Goal: Information Seeking & Learning: Compare options

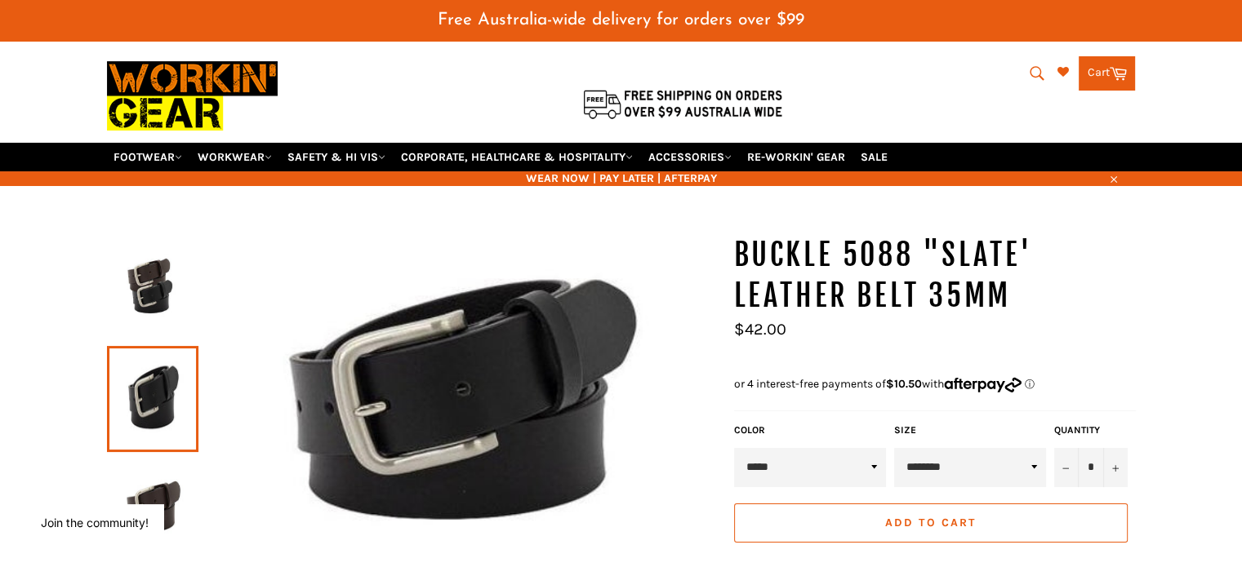
scroll to position [39, 0]
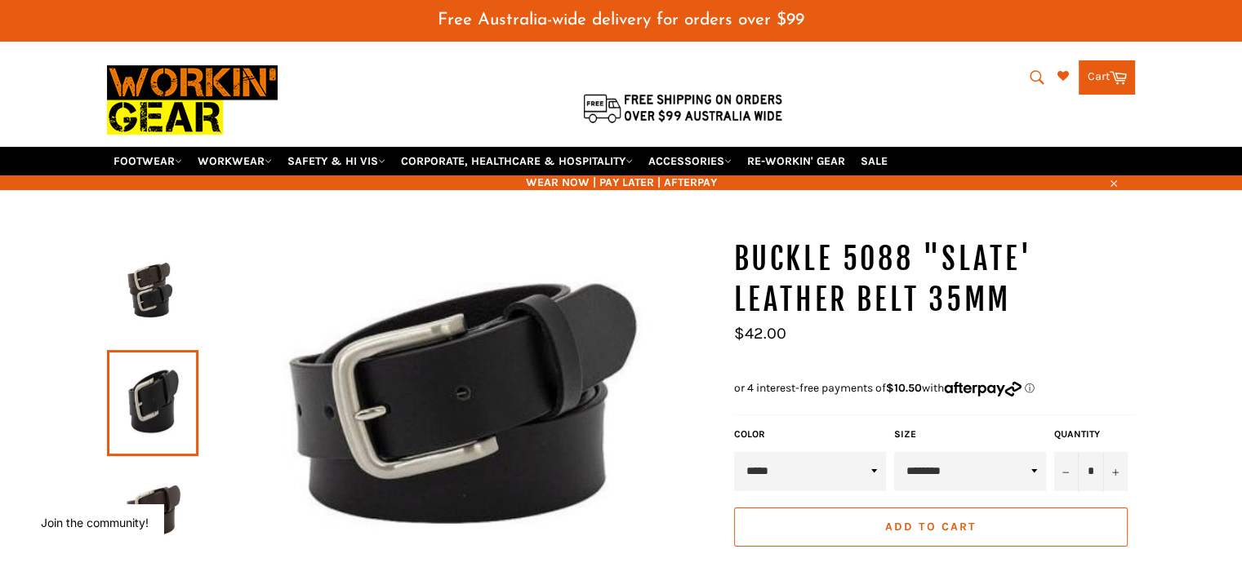
click at [137, 282] on img at bounding box center [152, 294] width 75 height 90
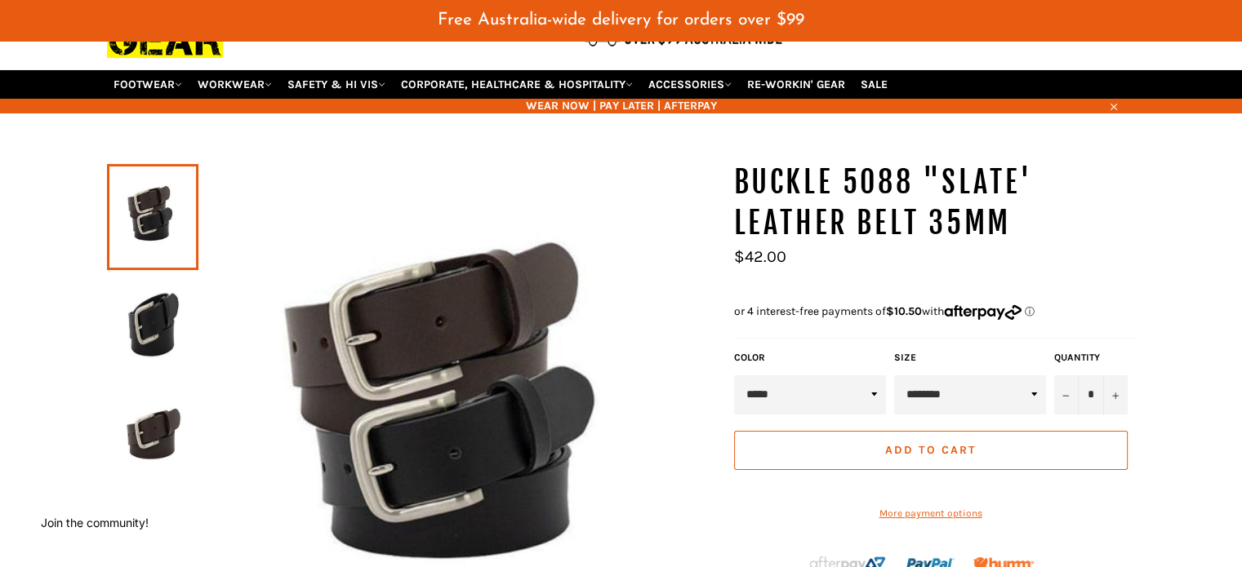
scroll to position [202, 0]
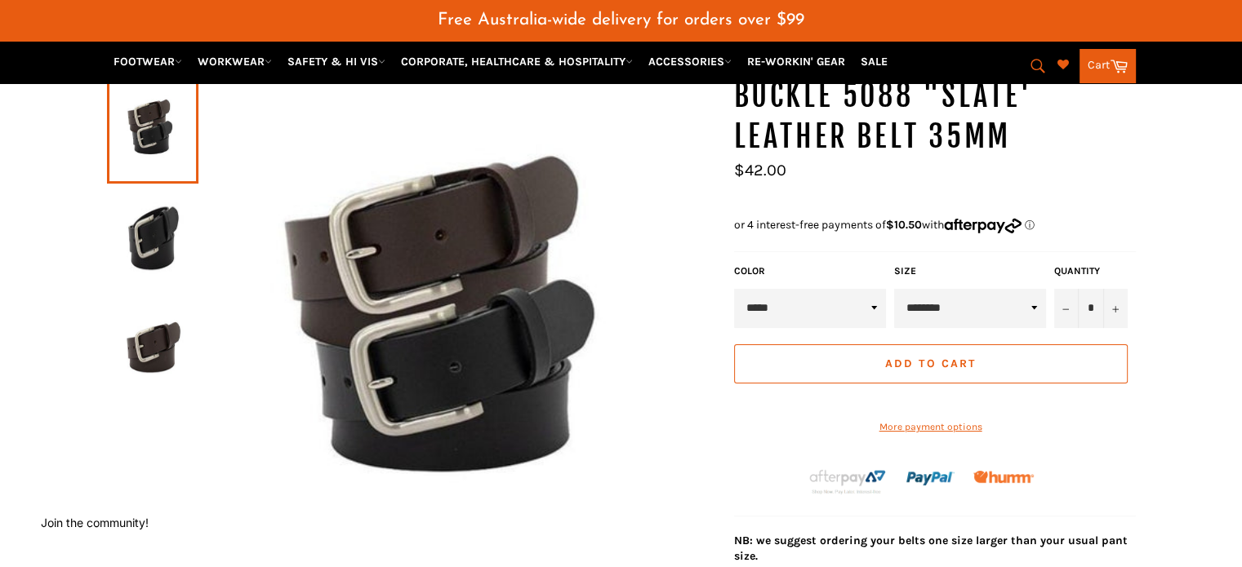
click at [166, 323] on img at bounding box center [152, 350] width 75 height 90
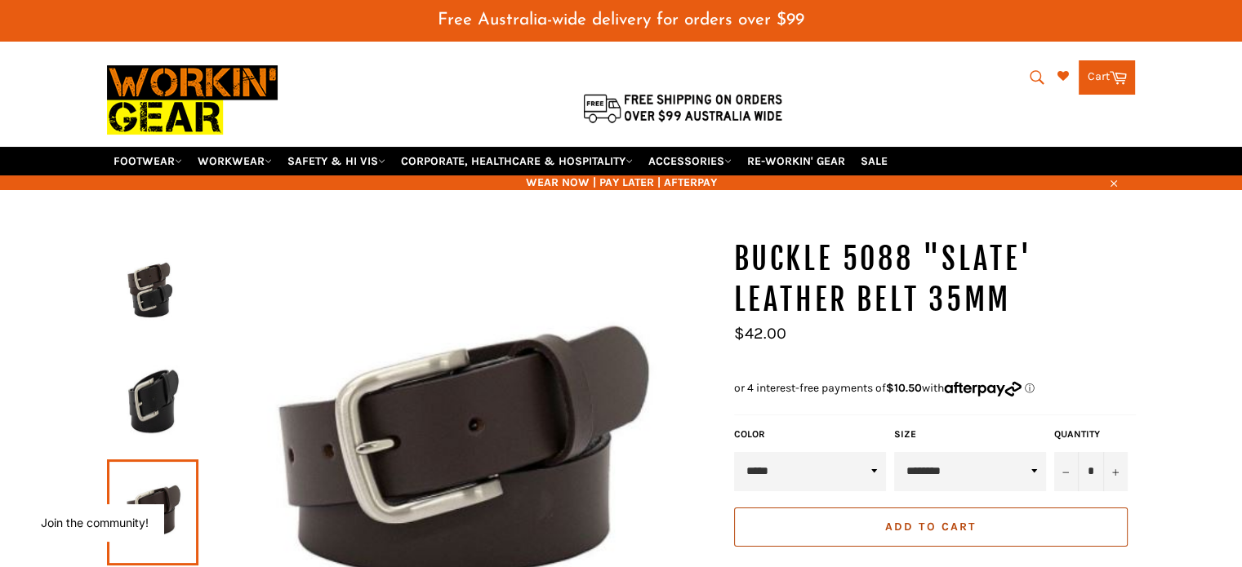
scroll to position [0, 0]
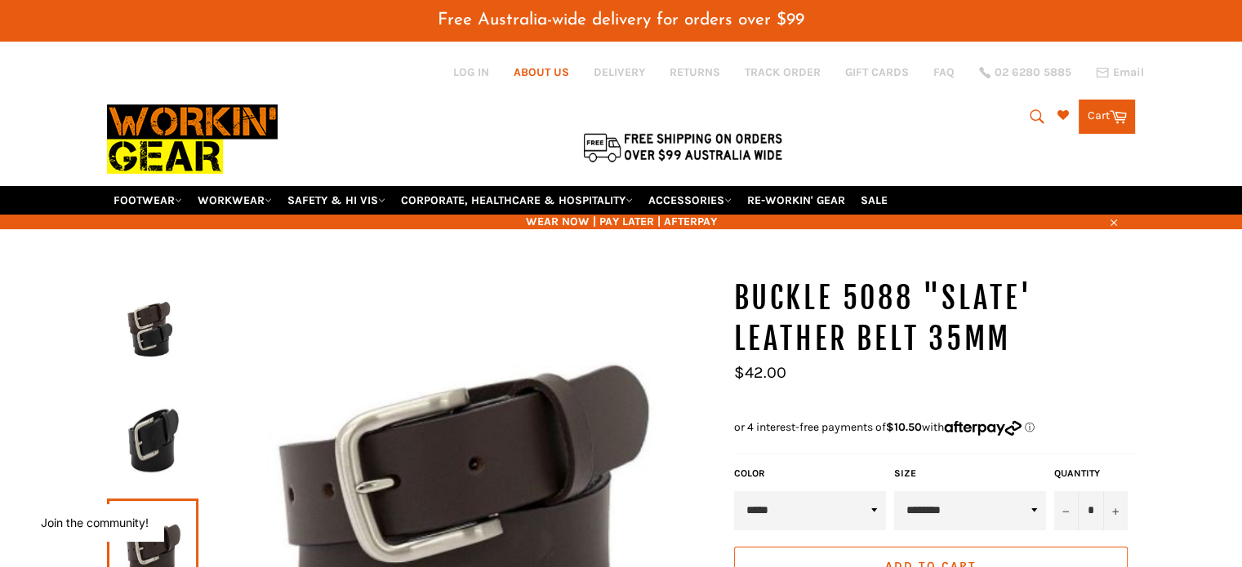
click at [547, 78] on link "ABOUT US" at bounding box center [542, 72] width 56 height 16
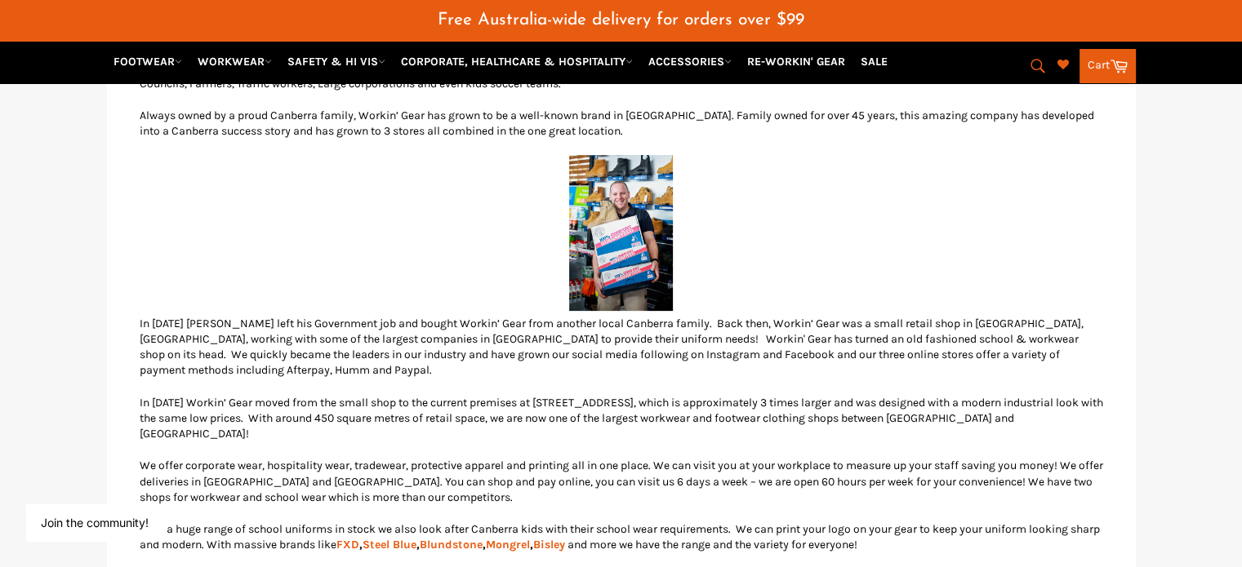
scroll to position [408, 0]
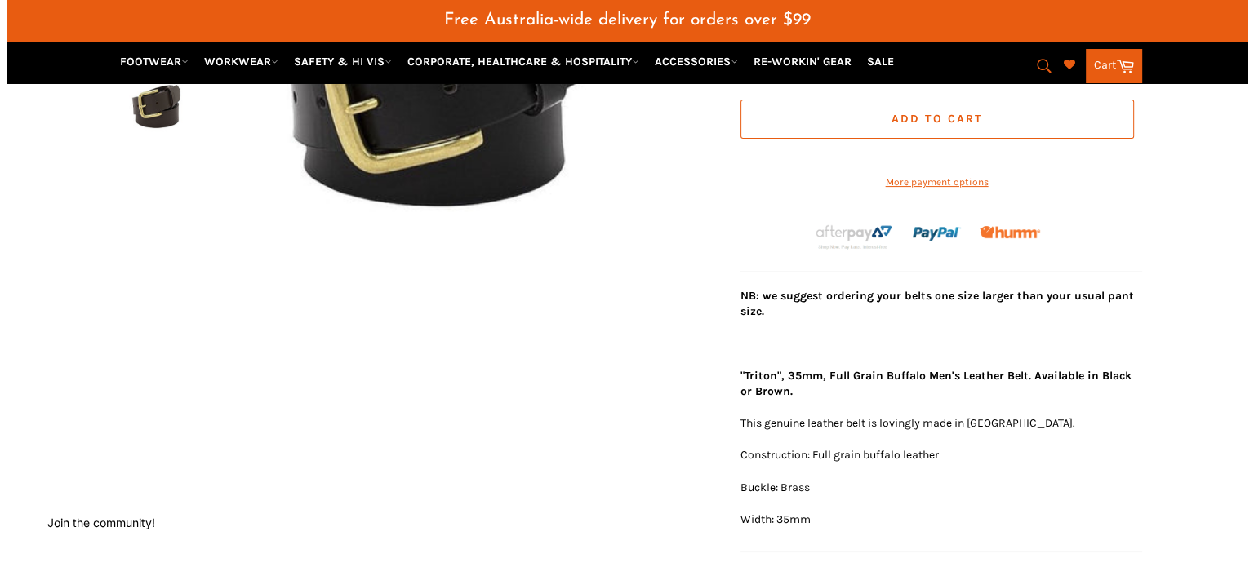
scroll to position [202, 0]
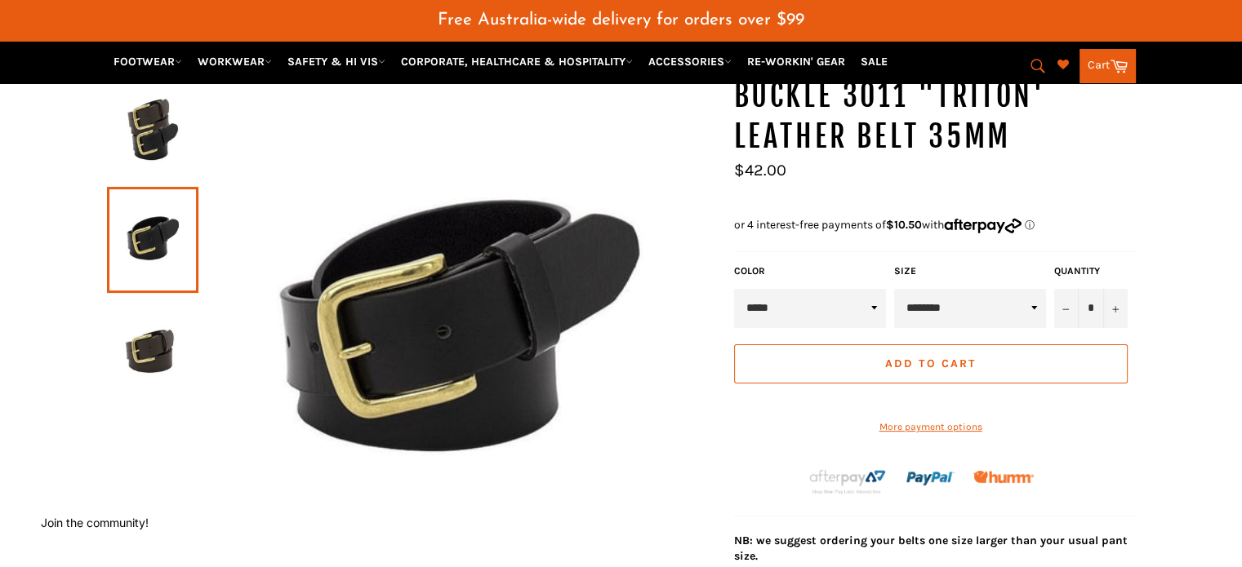
click at [434, 342] on img at bounding box center [457, 335] width 519 height 519
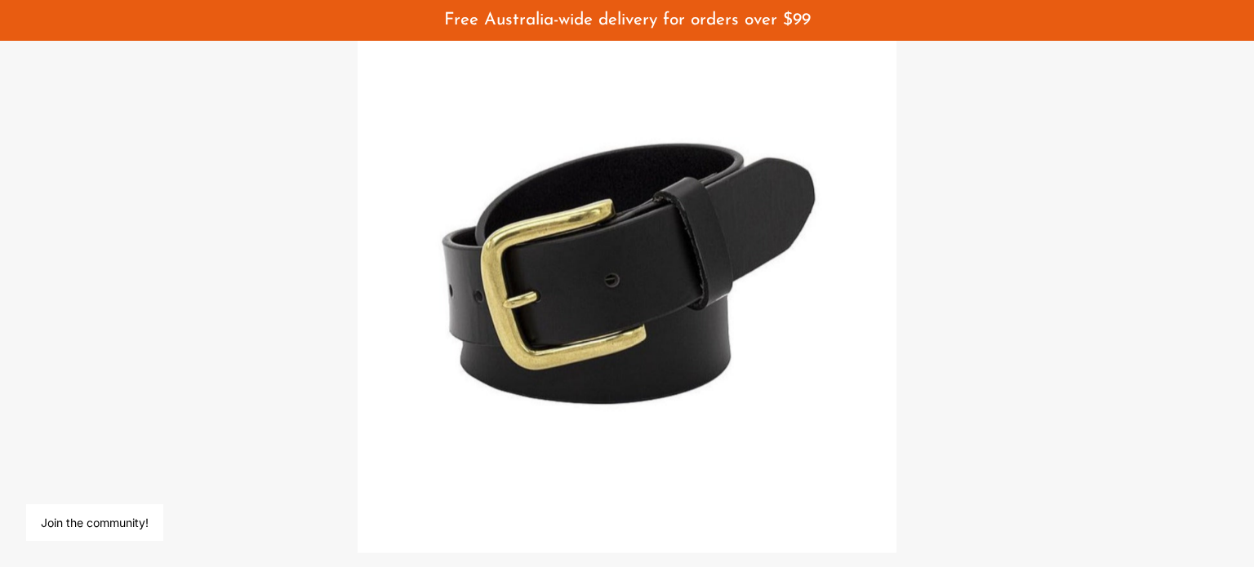
click at [688, 205] on img at bounding box center [627, 283] width 539 height 539
click at [1080, 332] on div at bounding box center [627, 283] width 1254 height 567
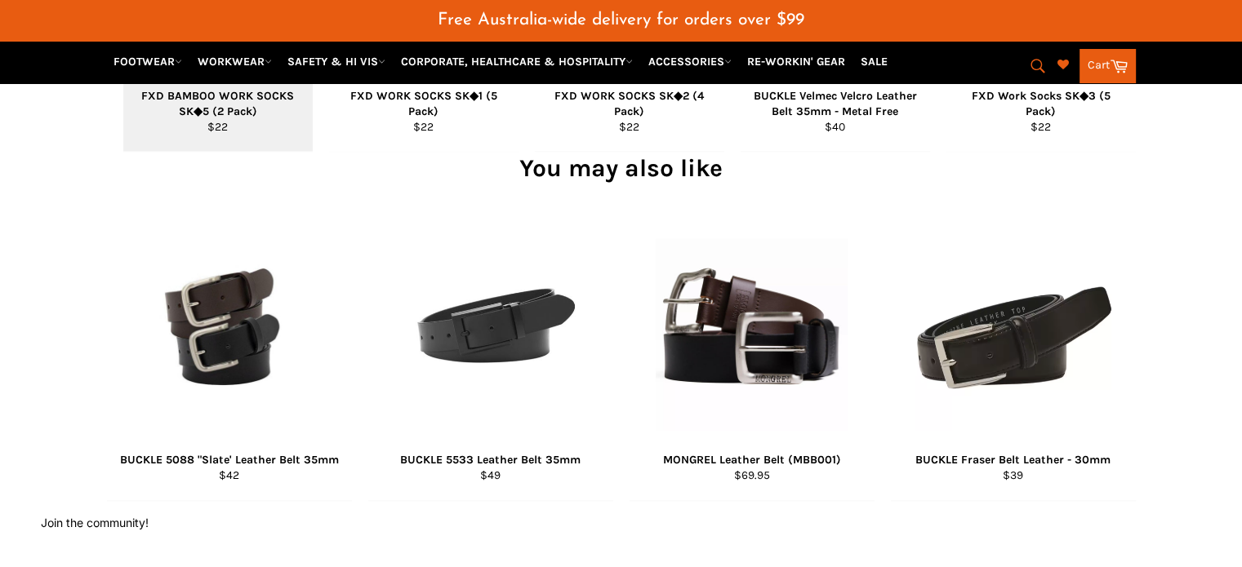
scroll to position [1388, 0]
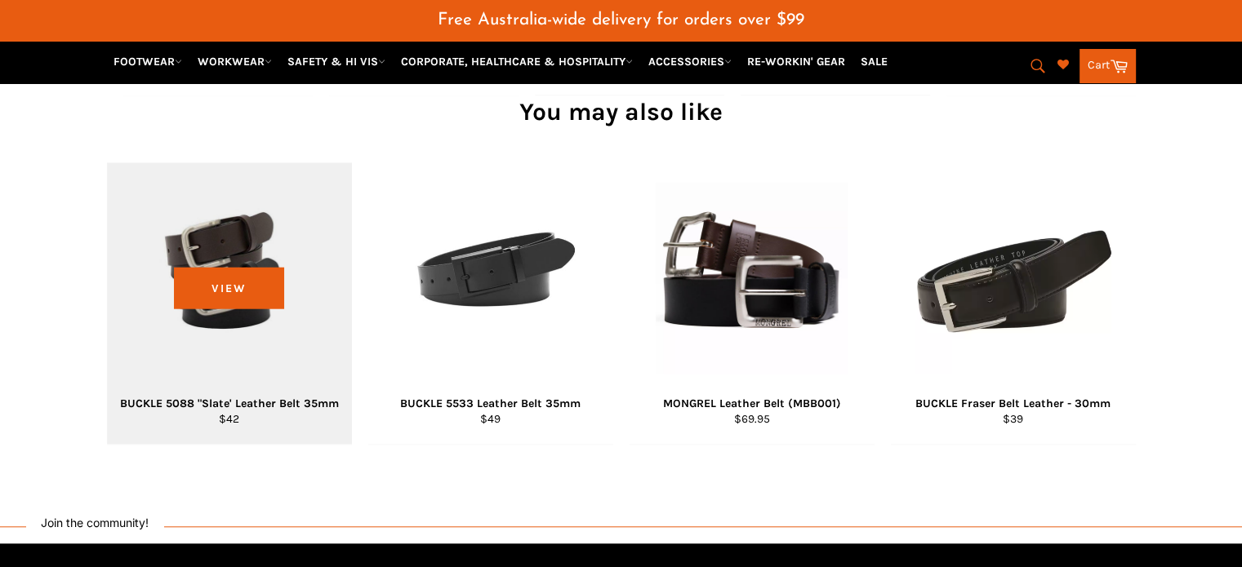
click at [229, 258] on div "View" at bounding box center [229, 303] width 245 height 282
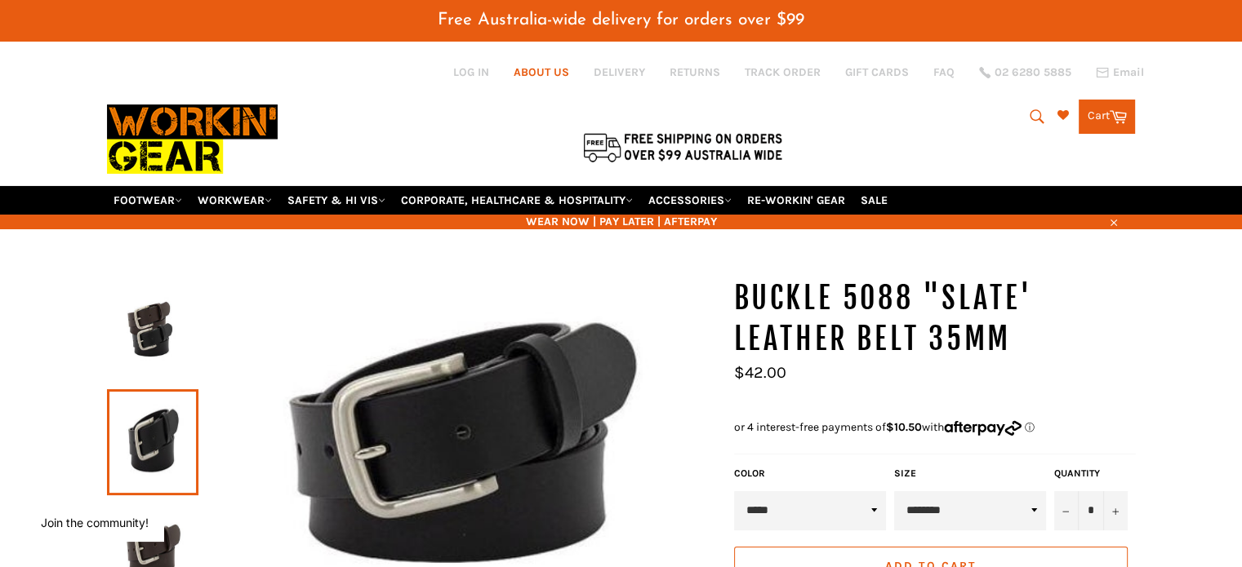
click at [552, 66] on link "ABOUT US" at bounding box center [542, 72] width 56 height 16
click at [421, 421] on img at bounding box center [457, 449] width 519 height 342
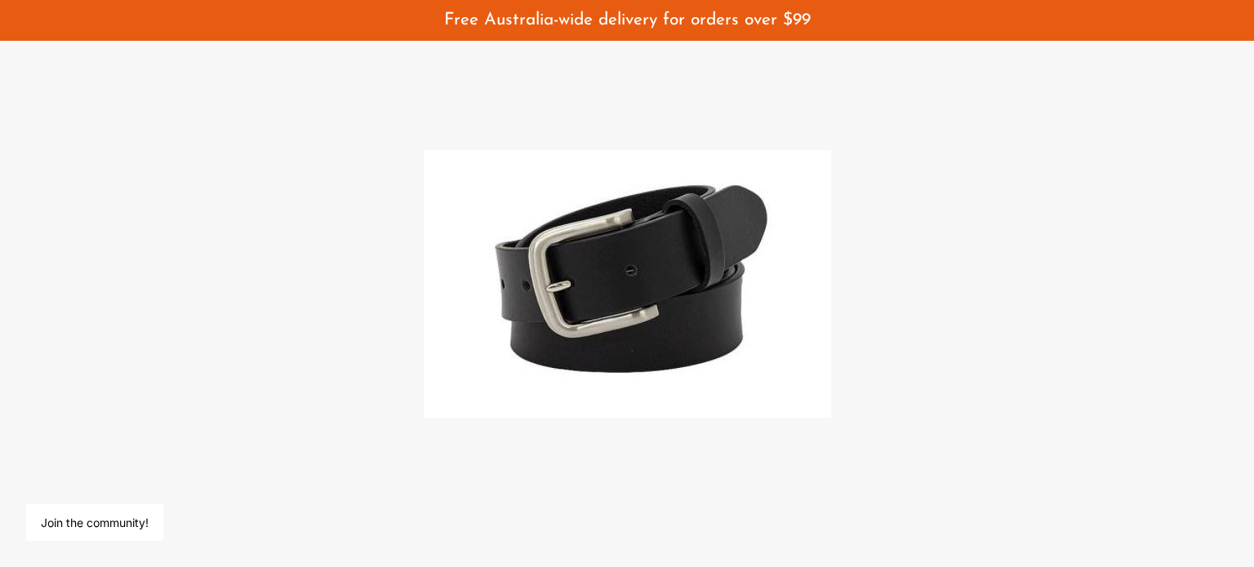
click at [778, 276] on img at bounding box center [627, 284] width 407 height 268
click at [888, 277] on div at bounding box center [627, 283] width 1254 height 567
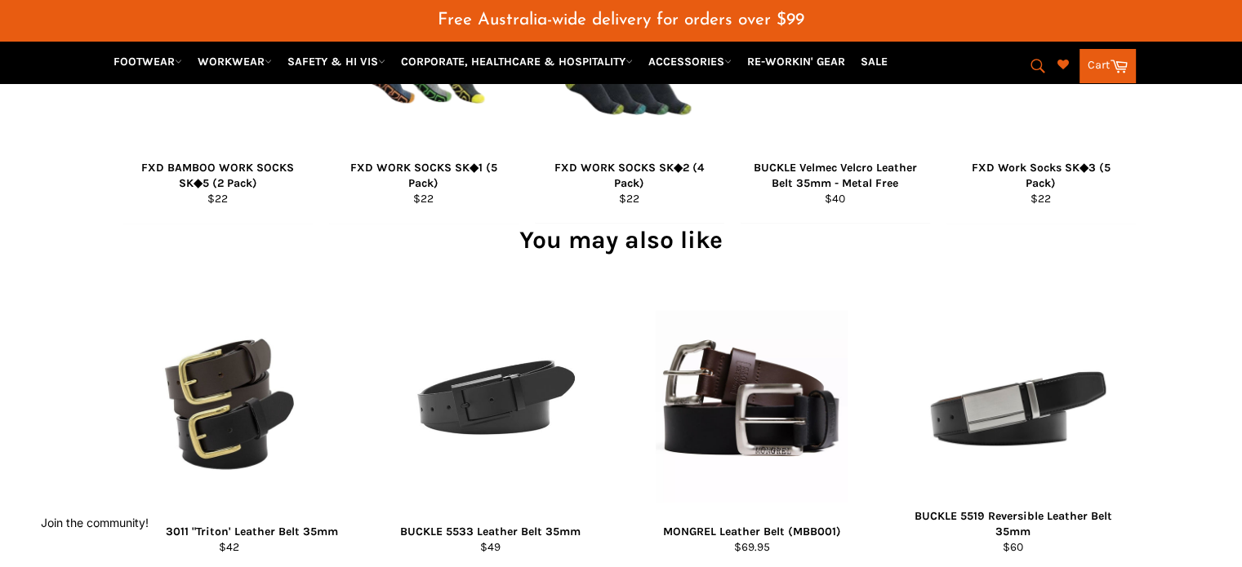
scroll to position [1388, 0]
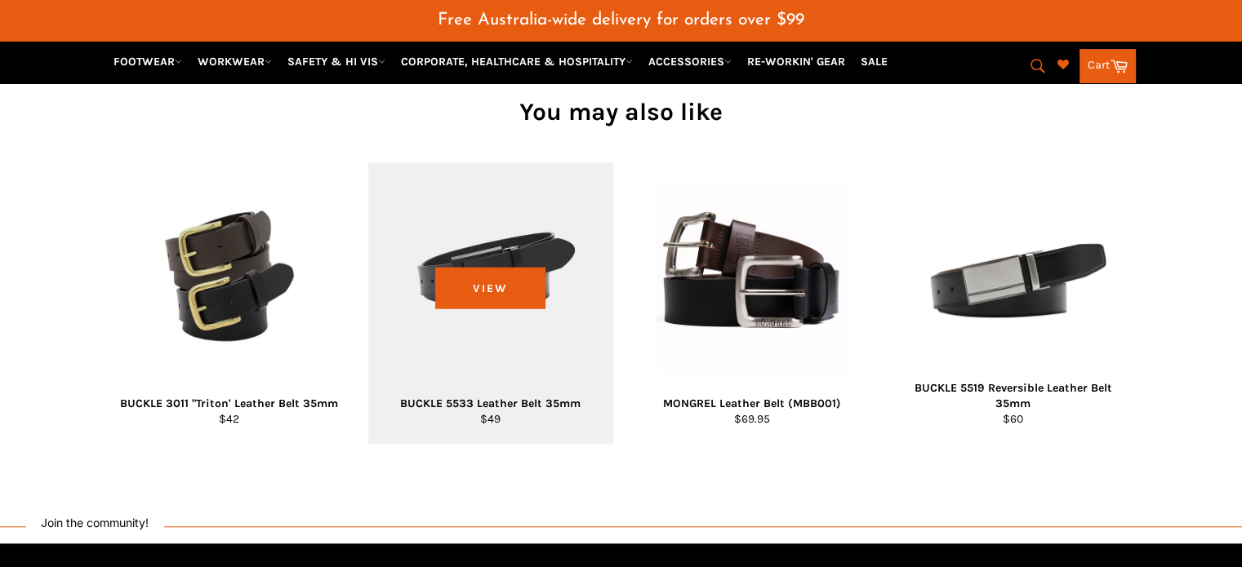
click at [460, 234] on div "View" at bounding box center [490, 303] width 245 height 282
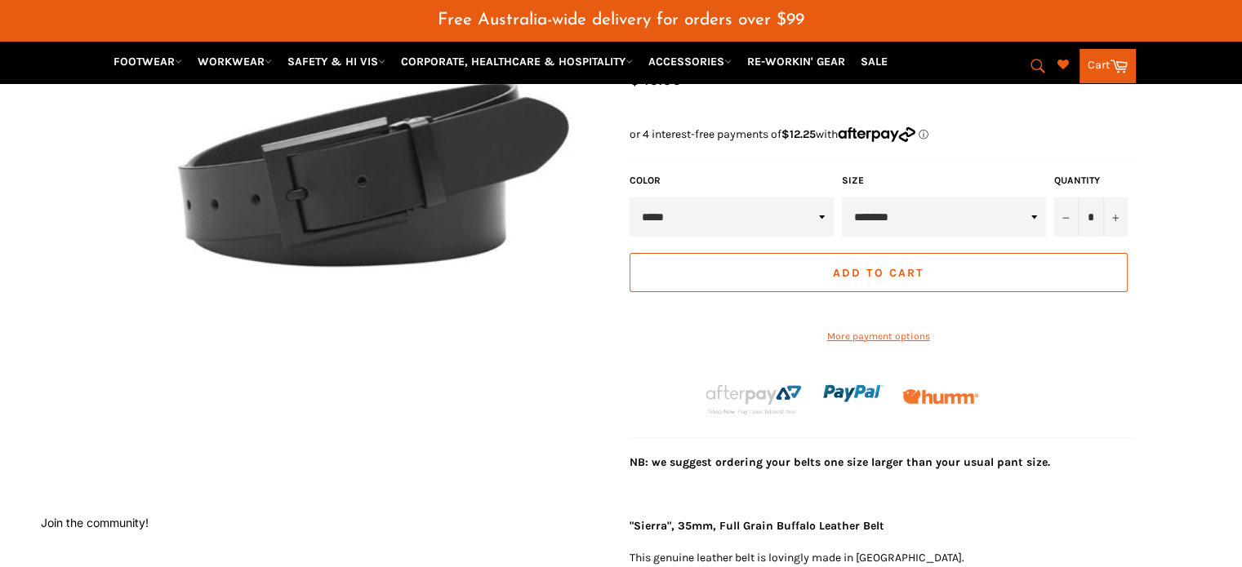
scroll to position [121, 0]
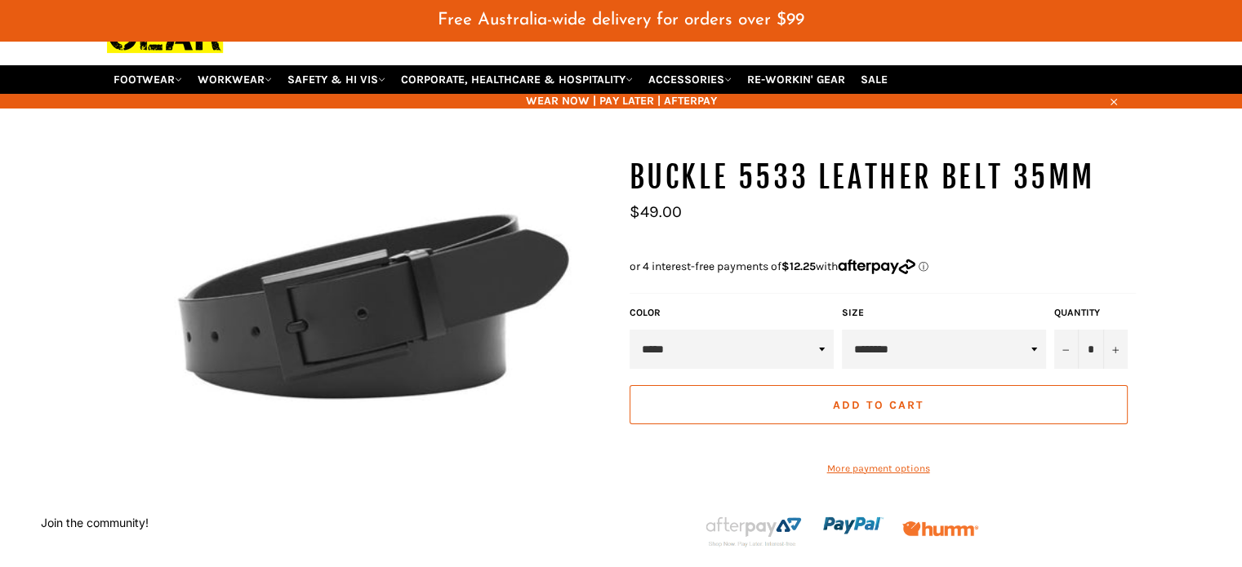
click at [398, 284] on img at bounding box center [360, 330] width 506 height 344
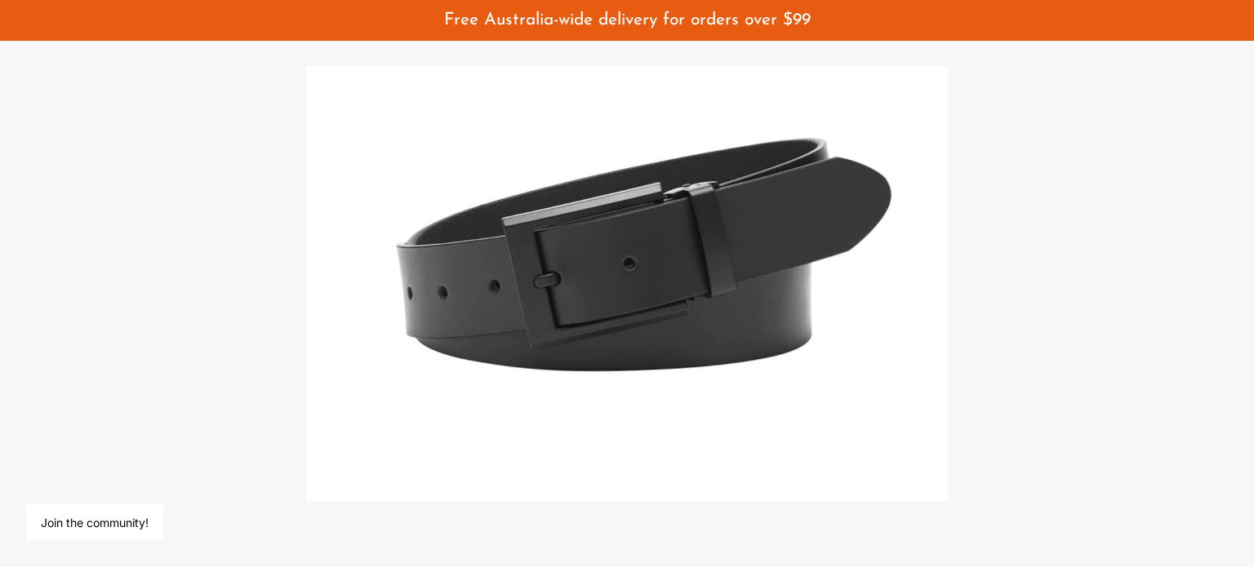
click at [1022, 256] on div at bounding box center [627, 283] width 1254 height 567
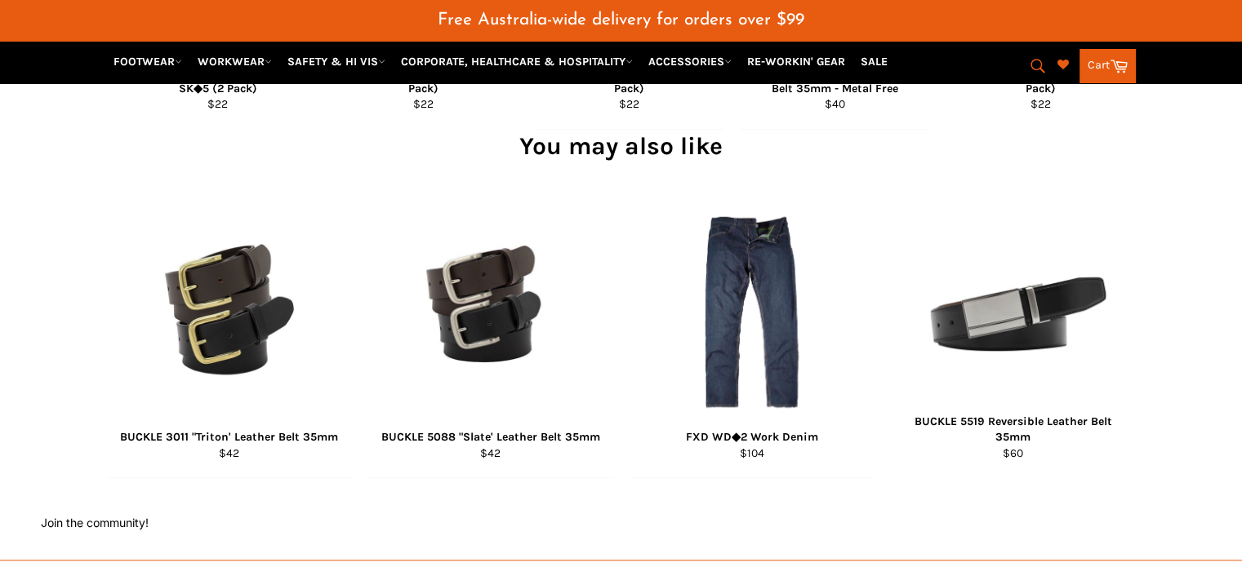
scroll to position [1182, 0]
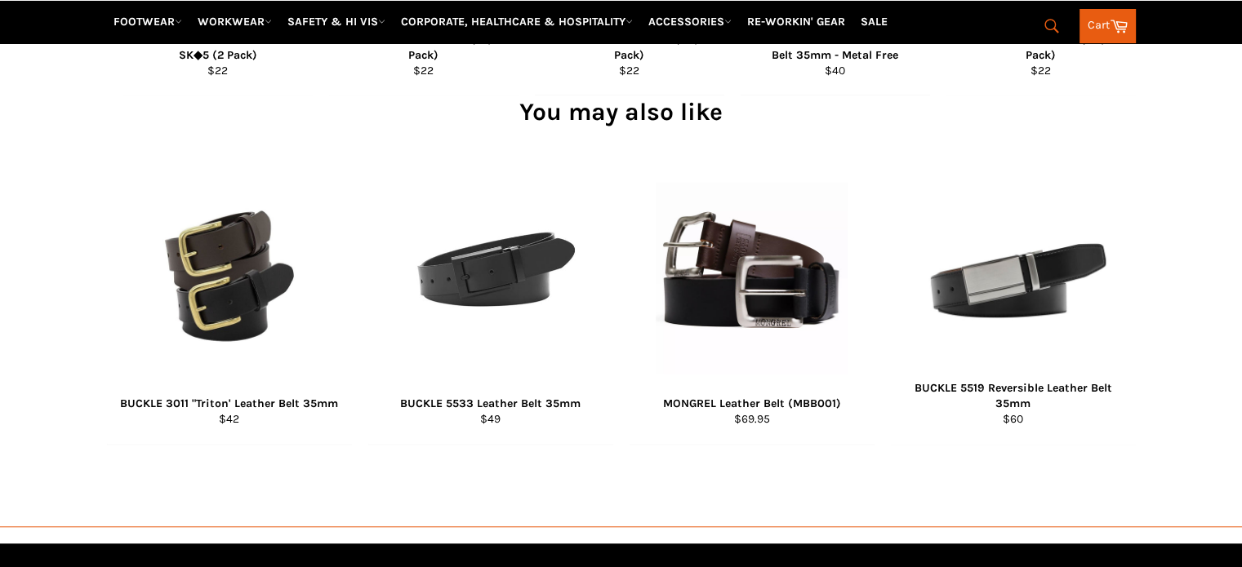
scroll to position [1388, 0]
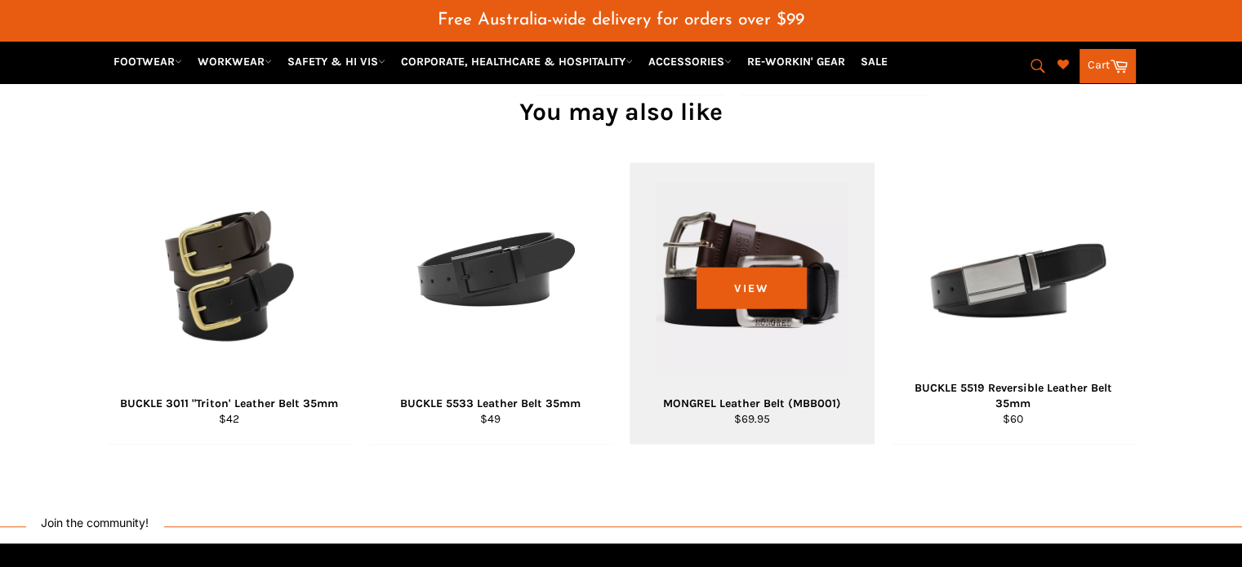
click at [673, 278] on div "View" at bounding box center [751, 303] width 245 height 282
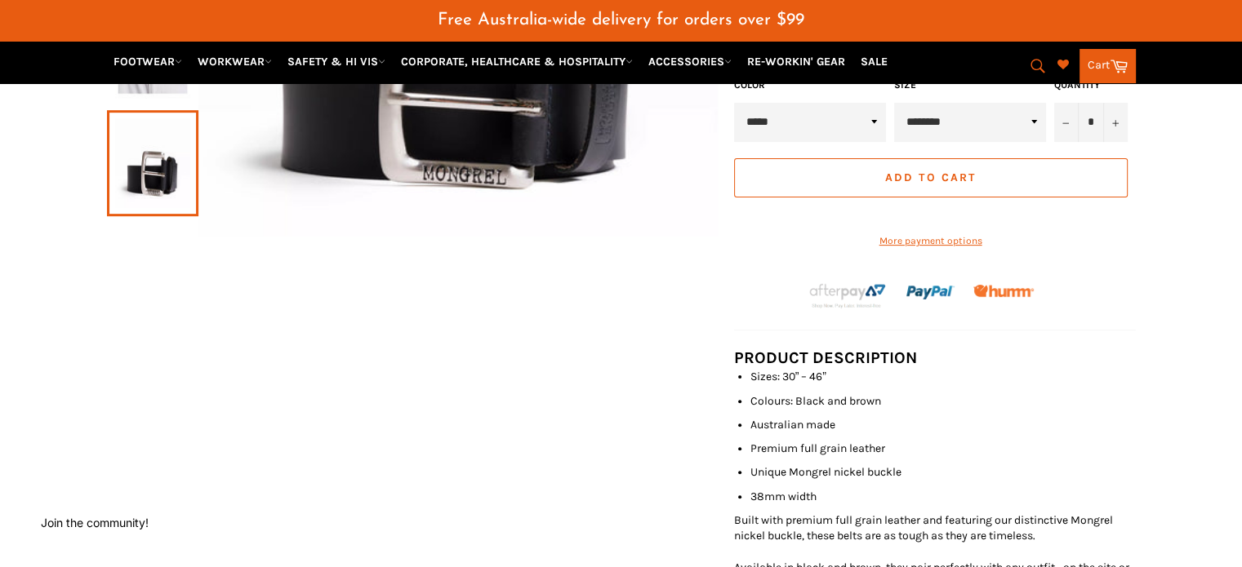
scroll to position [163, 0]
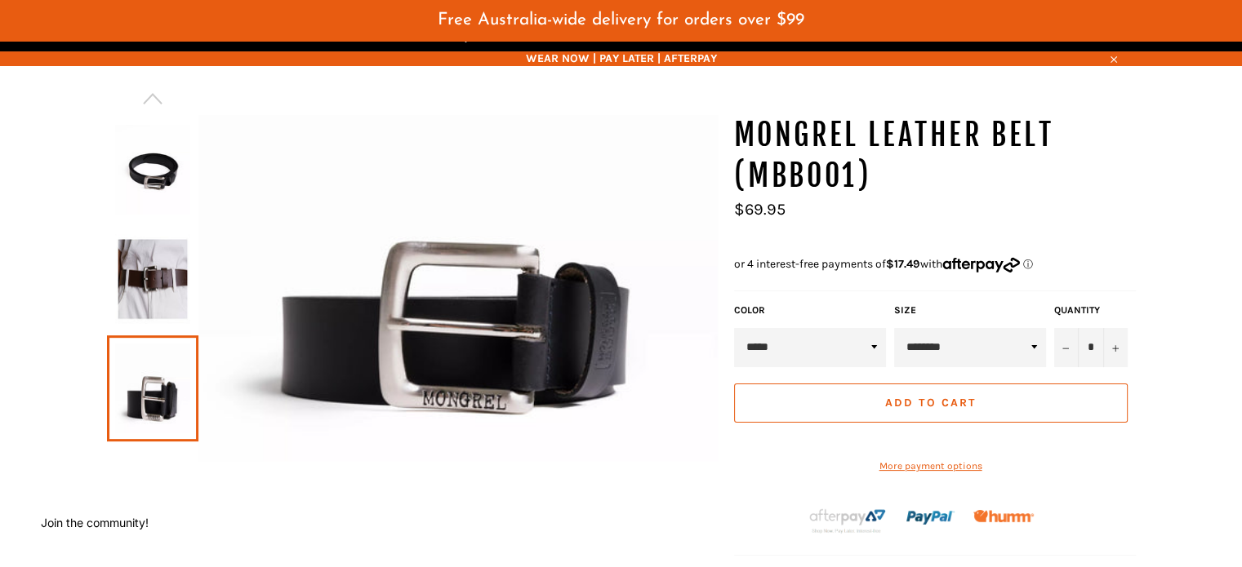
click at [170, 284] on img at bounding box center [152, 279] width 75 height 90
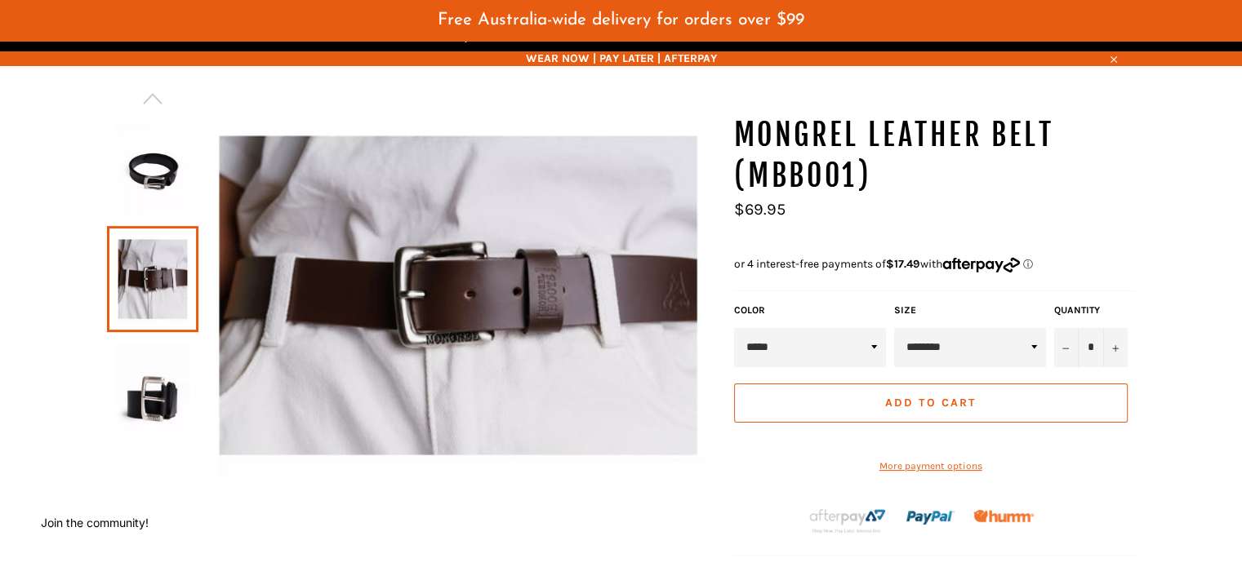
click at [438, 271] on img at bounding box center [457, 295] width 519 height 360
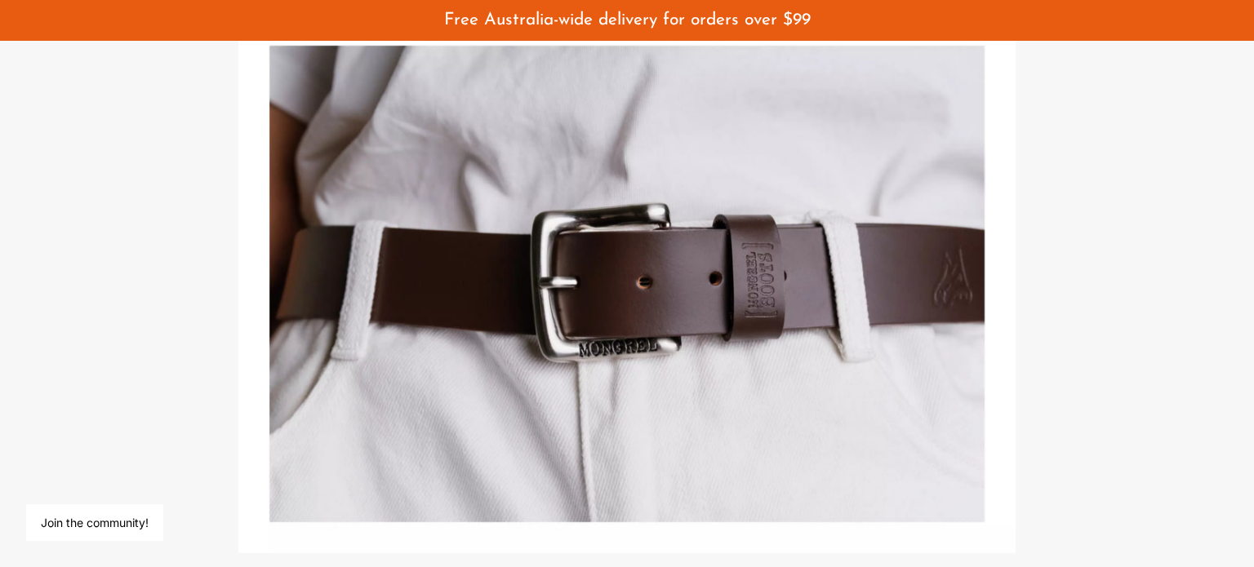
click at [379, 284] on img at bounding box center [626, 283] width 777 height 539
click at [1031, 316] on div at bounding box center [627, 283] width 1254 height 567
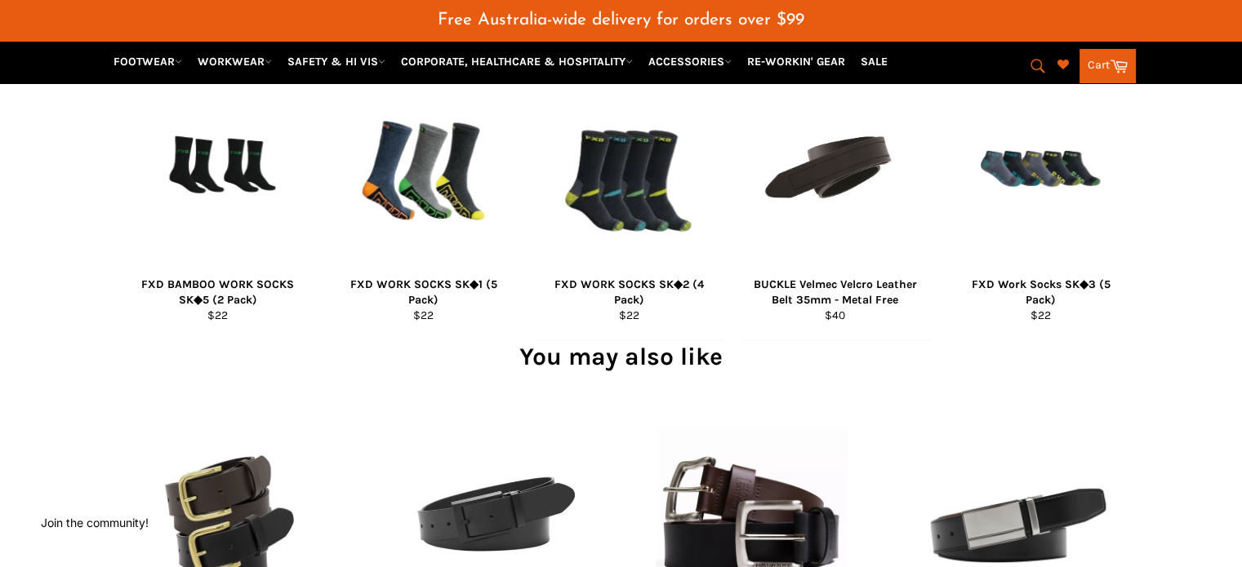
scroll to position [1388, 0]
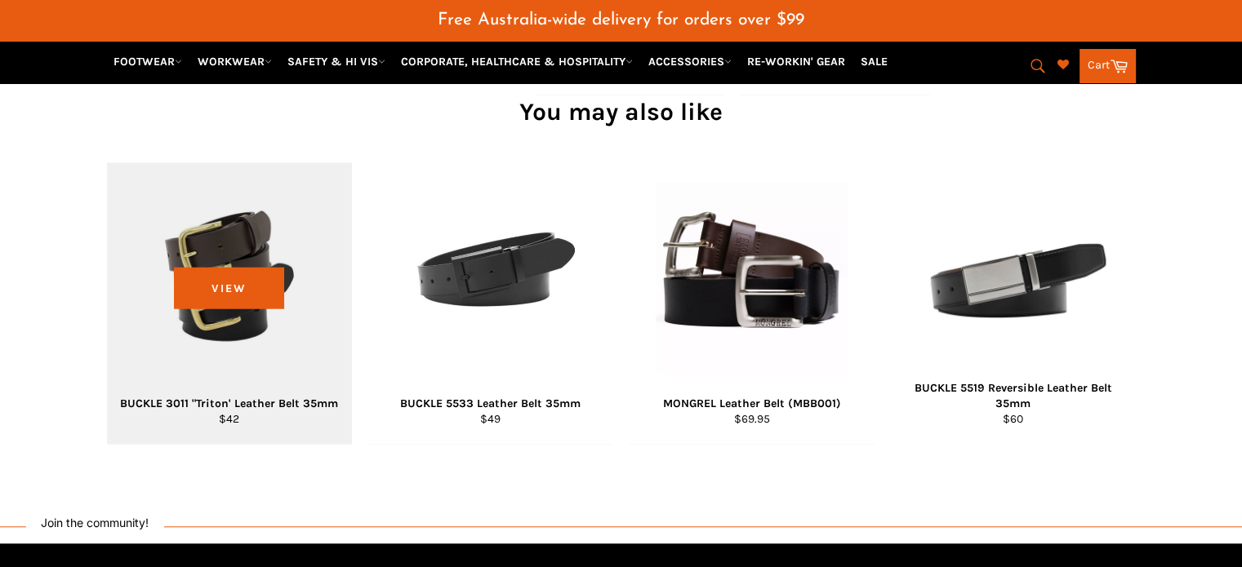
click at [219, 318] on div "View" at bounding box center [229, 303] width 245 height 282
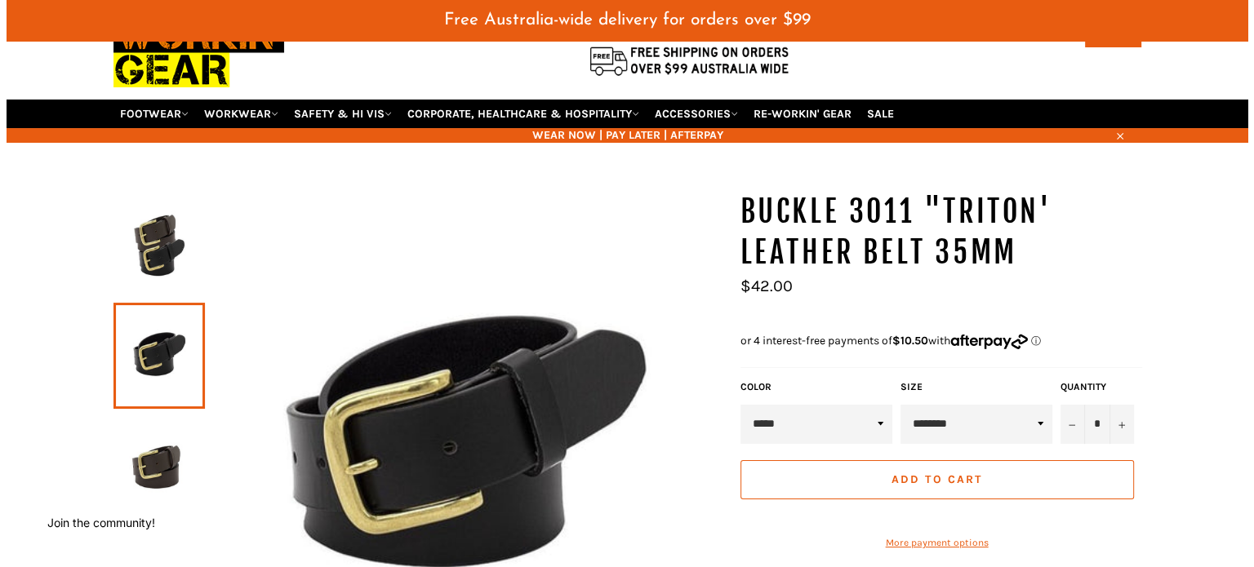
scroll to position [82, 0]
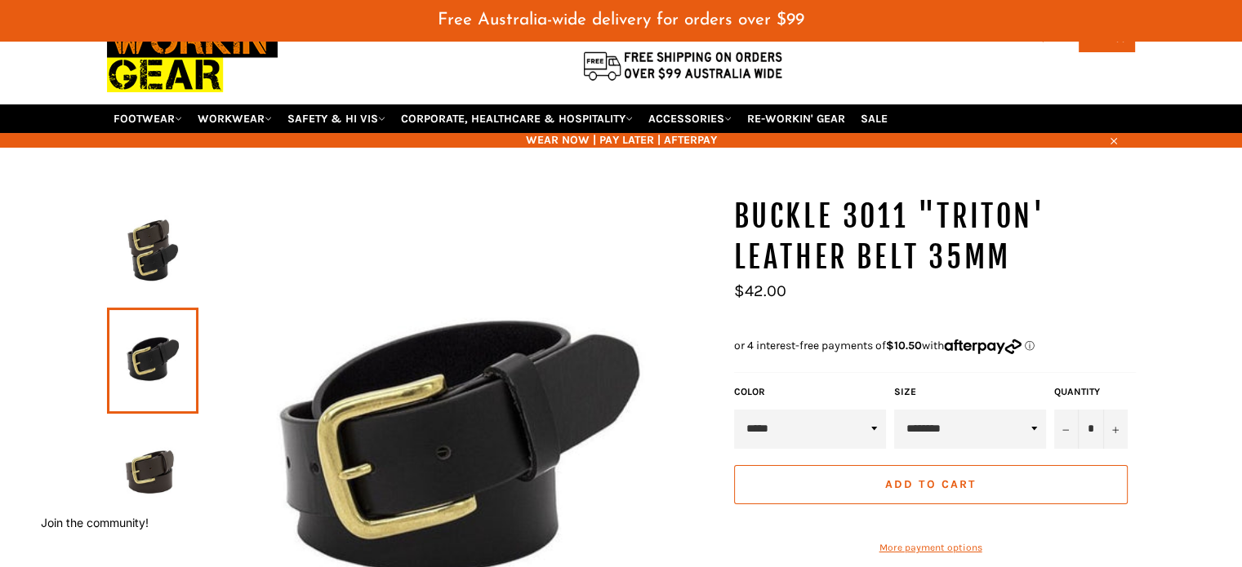
click at [486, 499] on img at bounding box center [457, 456] width 519 height 519
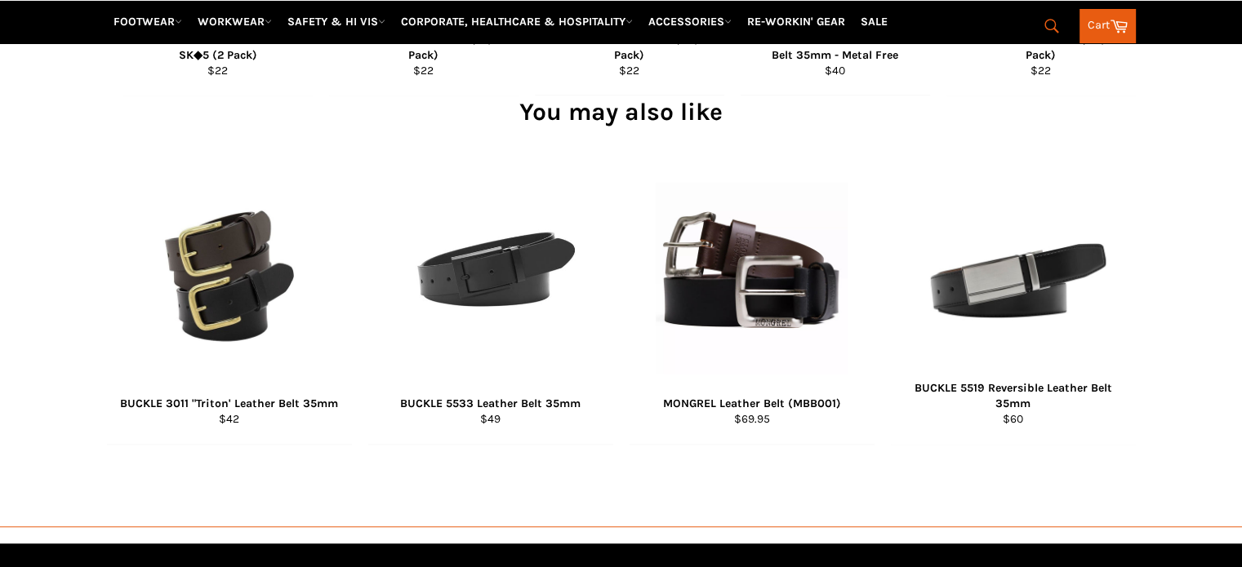
scroll to position [1388, 0]
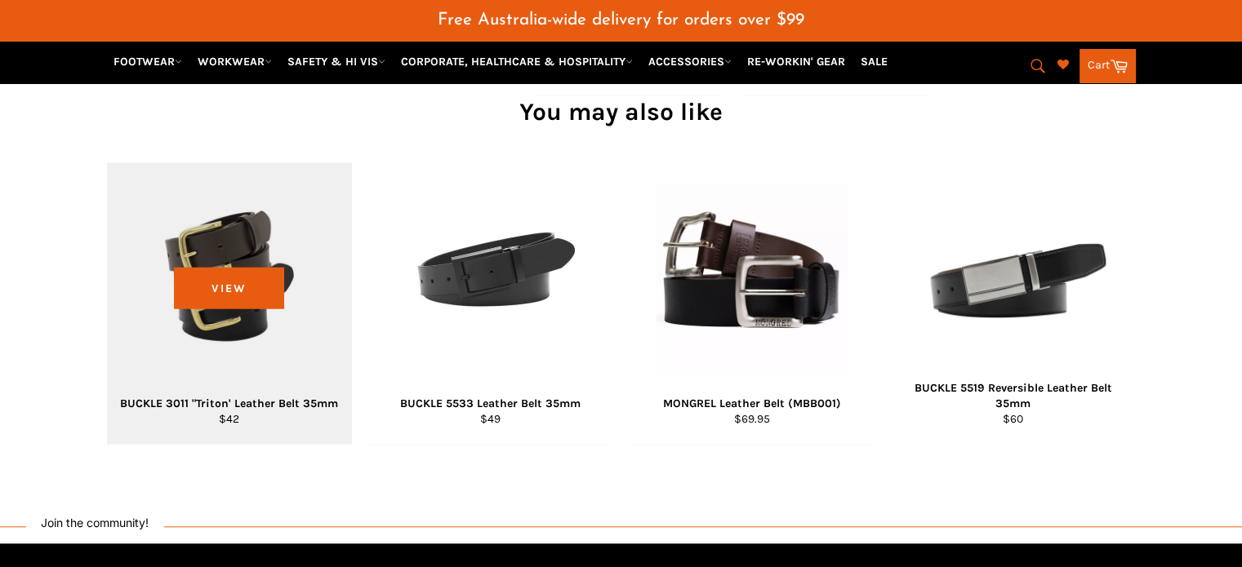
click at [266, 325] on div "View" at bounding box center [229, 303] width 245 height 282
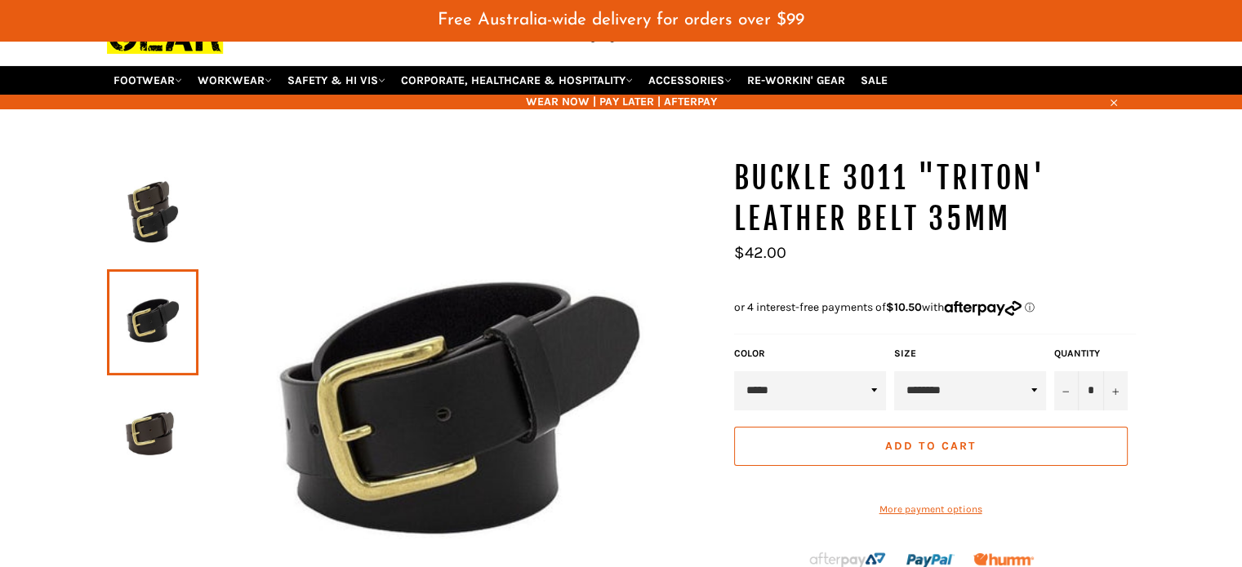
scroll to position [163, 0]
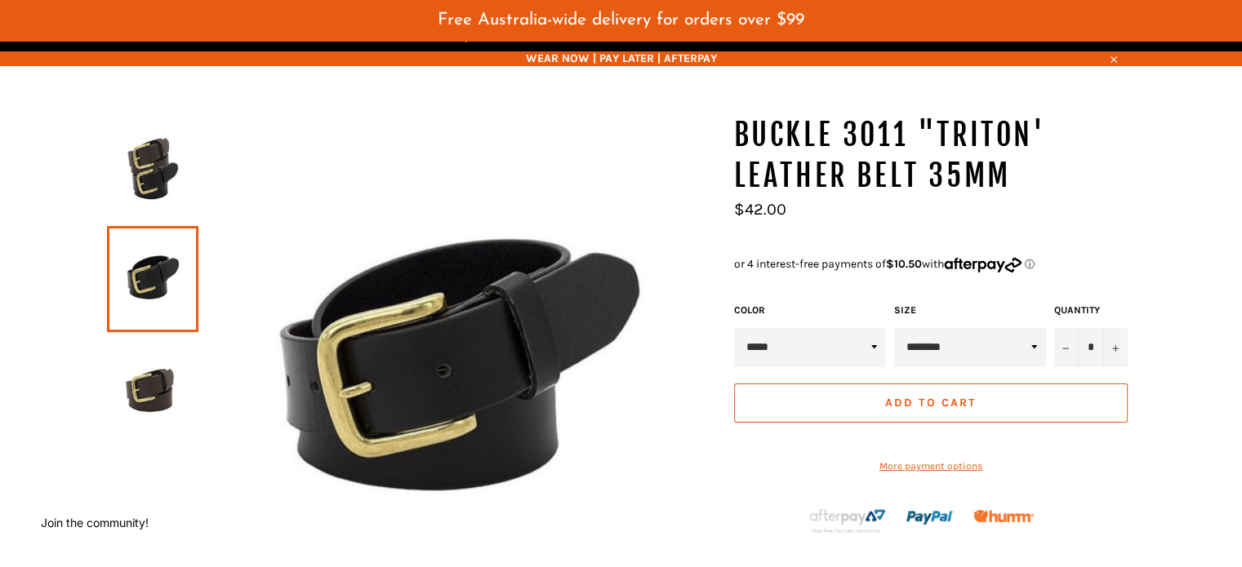
click at [1030, 328] on select "******** ******** ******** ******** ********* ********* ********* *********" at bounding box center [970, 347] width 152 height 39
click at [1172, 361] on div "BUCKLE 3011 "Triton' Leather Belt 35mm *" at bounding box center [621, 526] width 1242 height 823
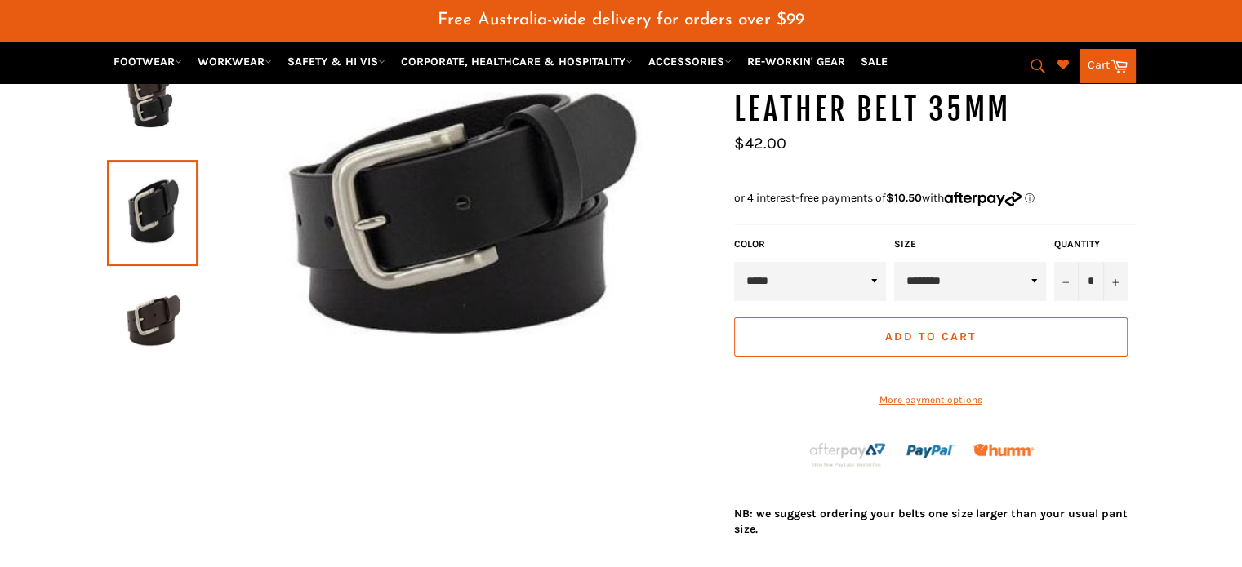
scroll to position [163, 0]
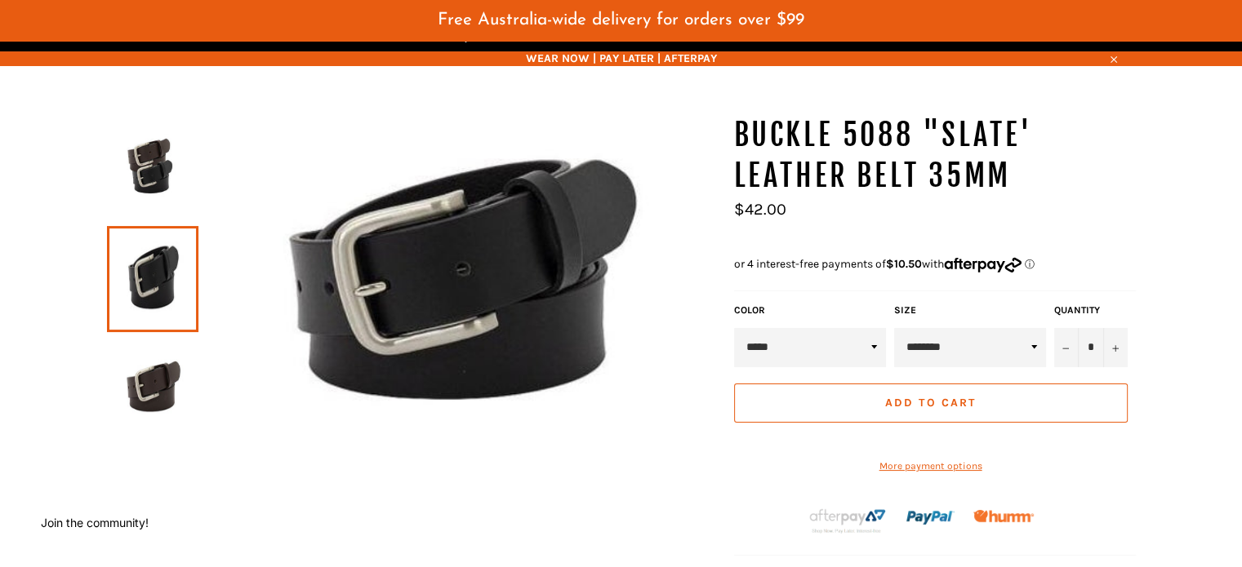
click at [1040, 328] on select "******** ******** ******** ******** ********* ********* ********* *********" at bounding box center [970, 347] width 152 height 39
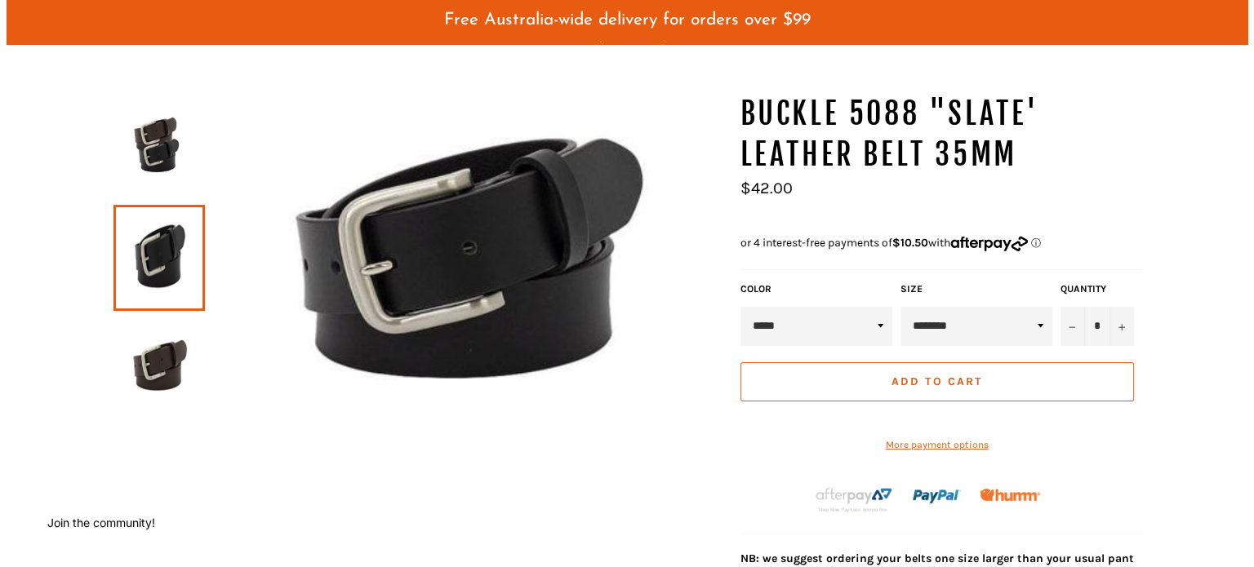
scroll to position [82, 0]
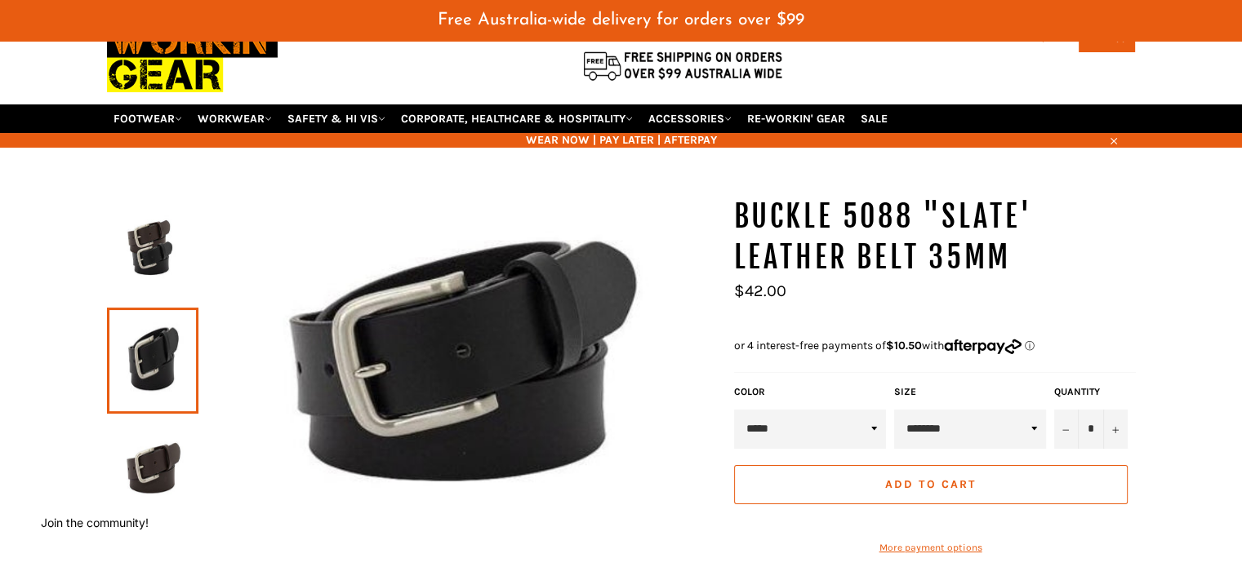
click at [428, 376] on img at bounding box center [457, 368] width 519 height 342
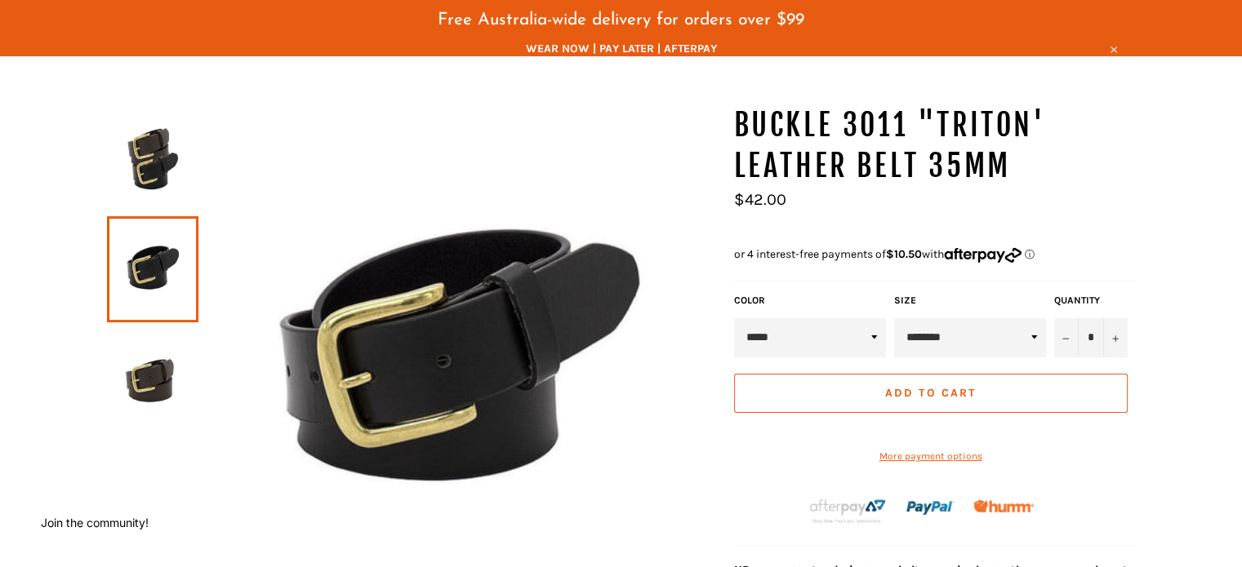
scroll to position [163, 0]
